Goal: Task Accomplishment & Management: Manage account settings

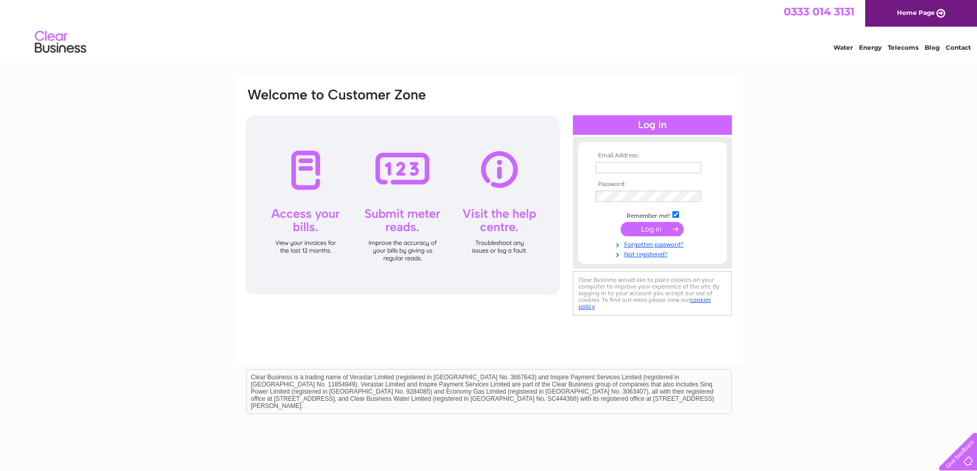
type input "[EMAIL_ADDRESS][DOMAIN_NAME]"
click at [643, 226] on input "submit" at bounding box center [652, 229] width 63 height 14
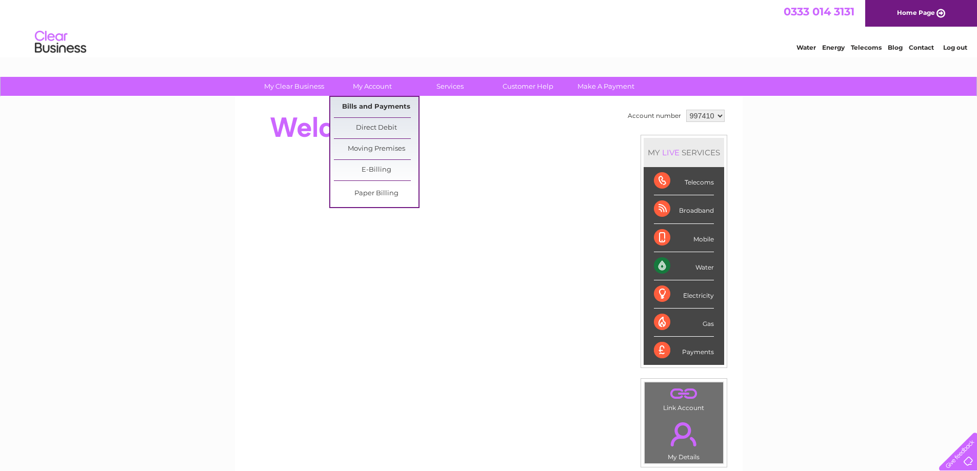
click at [372, 106] on link "Bills and Payments" at bounding box center [376, 107] width 85 height 21
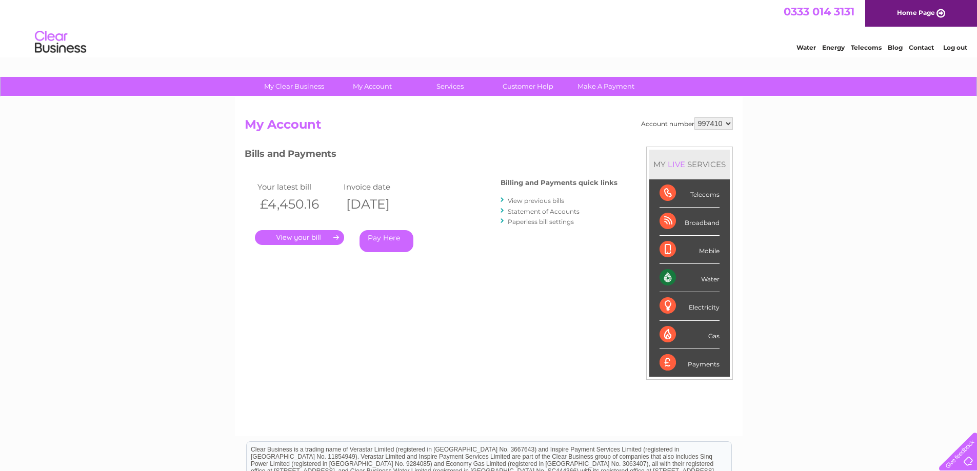
click at [309, 234] on link "." at bounding box center [299, 237] width 89 height 15
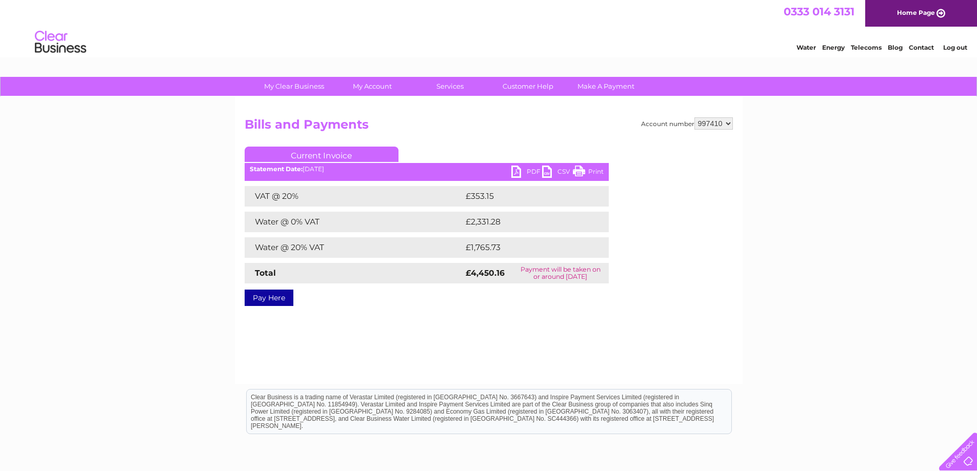
click at [531, 171] on link "PDF" at bounding box center [526, 173] width 31 height 15
click at [956, 47] on link "Log out" at bounding box center [955, 48] width 24 height 8
